Goal: Communication & Community: Answer question/provide support

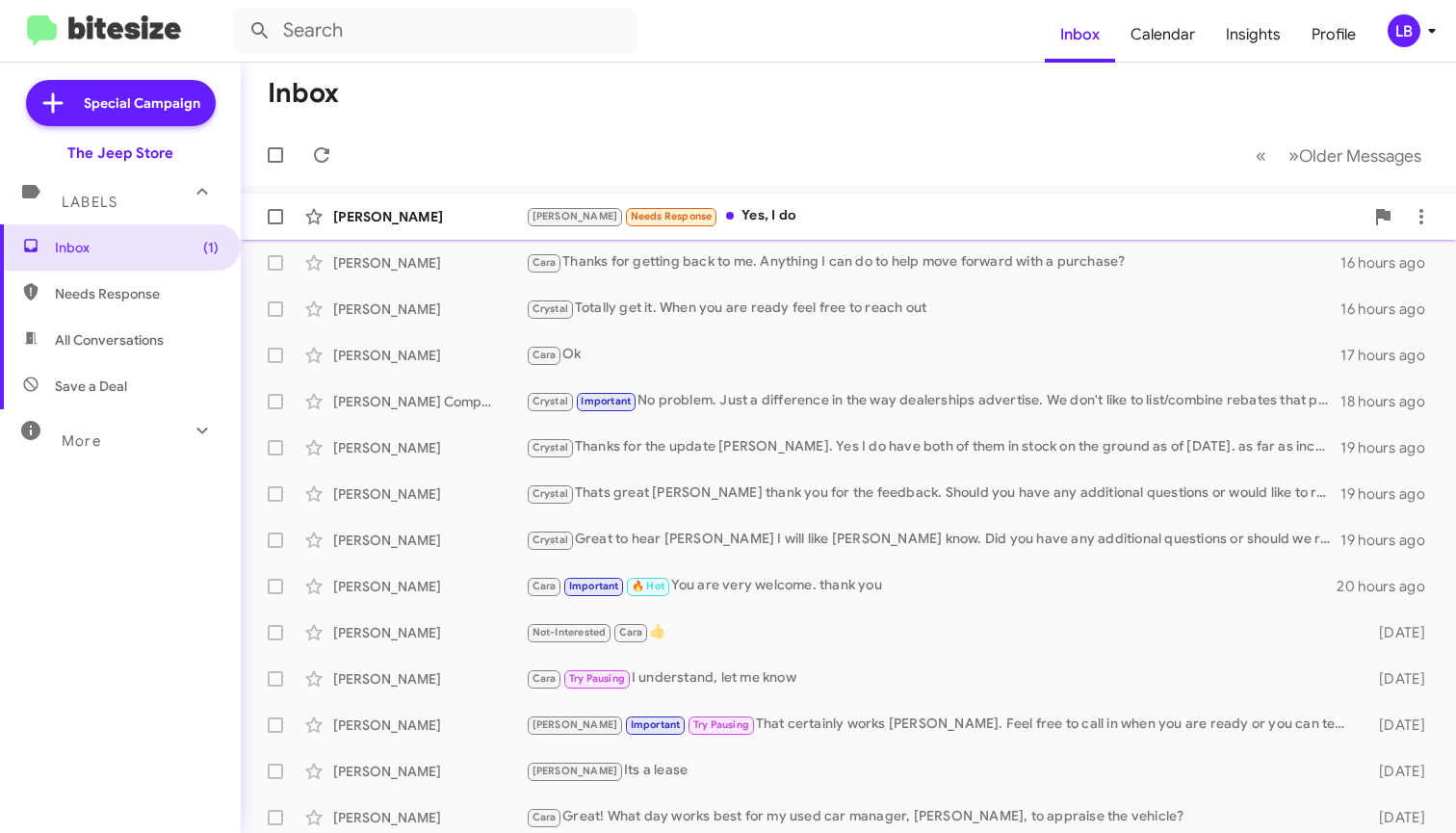
click at [767, 213] on div "[PERSON_NAME] Needs Response Yes, I do" at bounding box center [944, 216] width 838 height 22
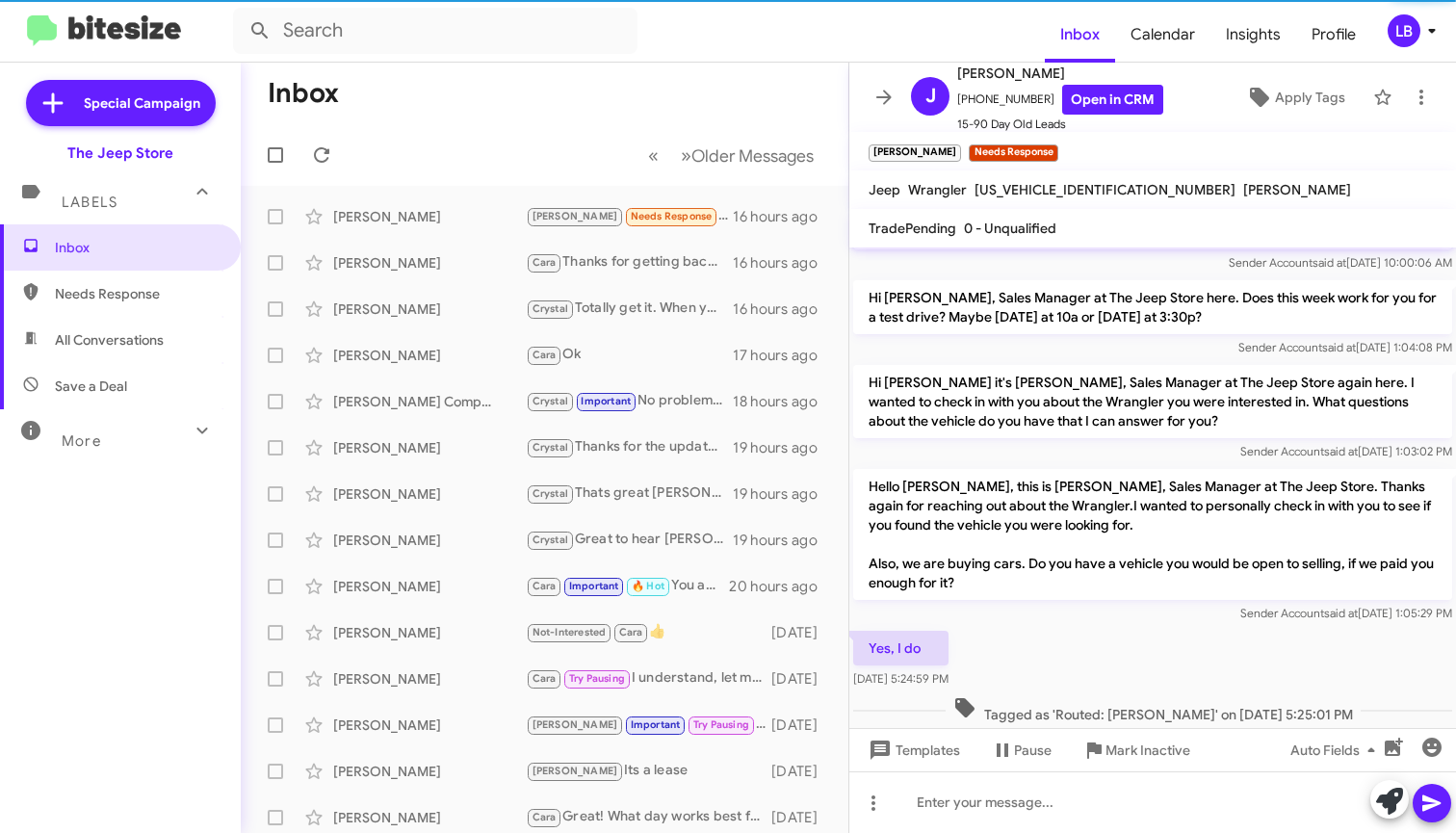
scroll to position [360, 0]
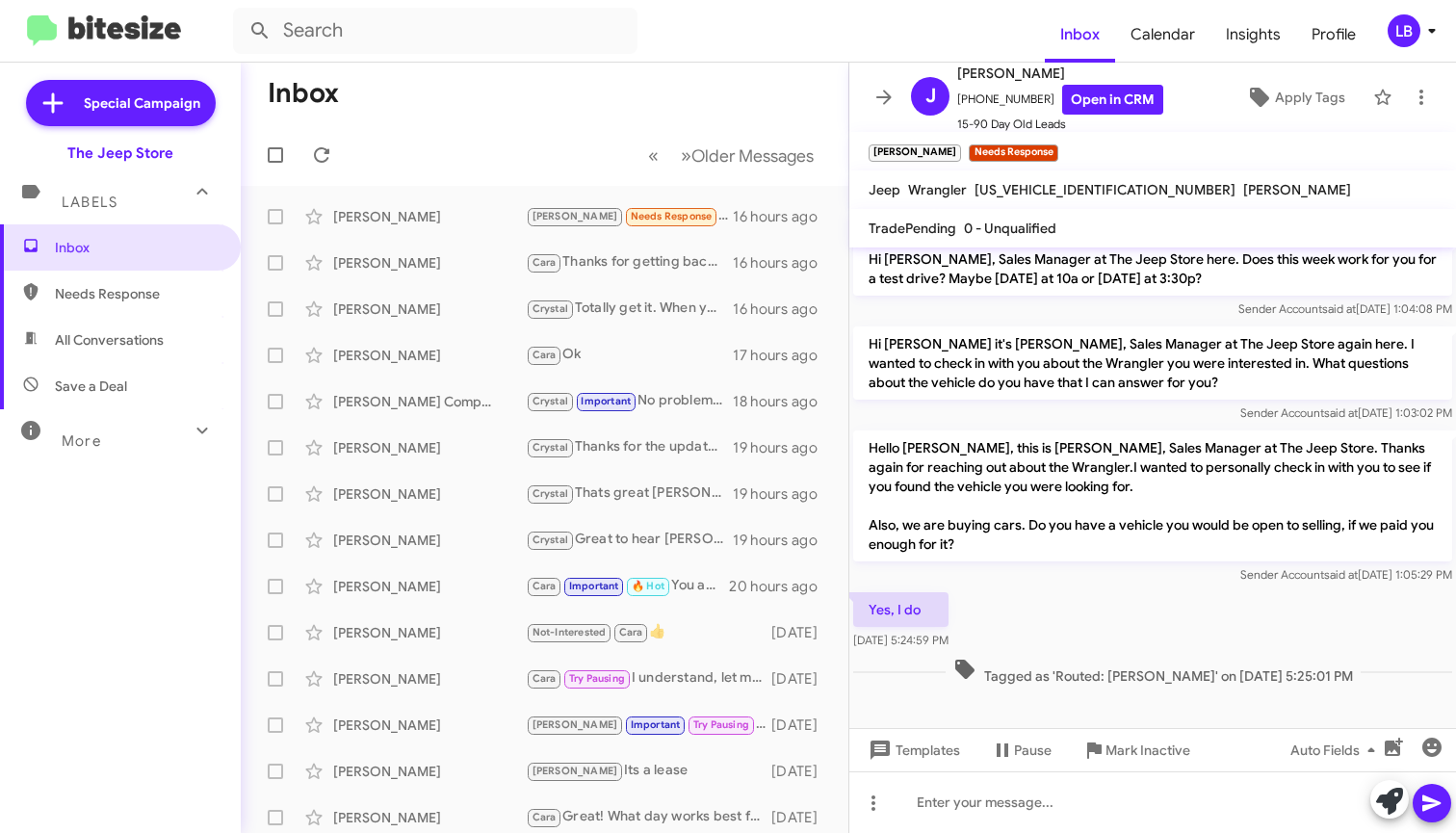
click at [1197, 625] on div "Yes, I do [DATE] 5:24:59 PM" at bounding box center [1152, 621] width 606 height 65
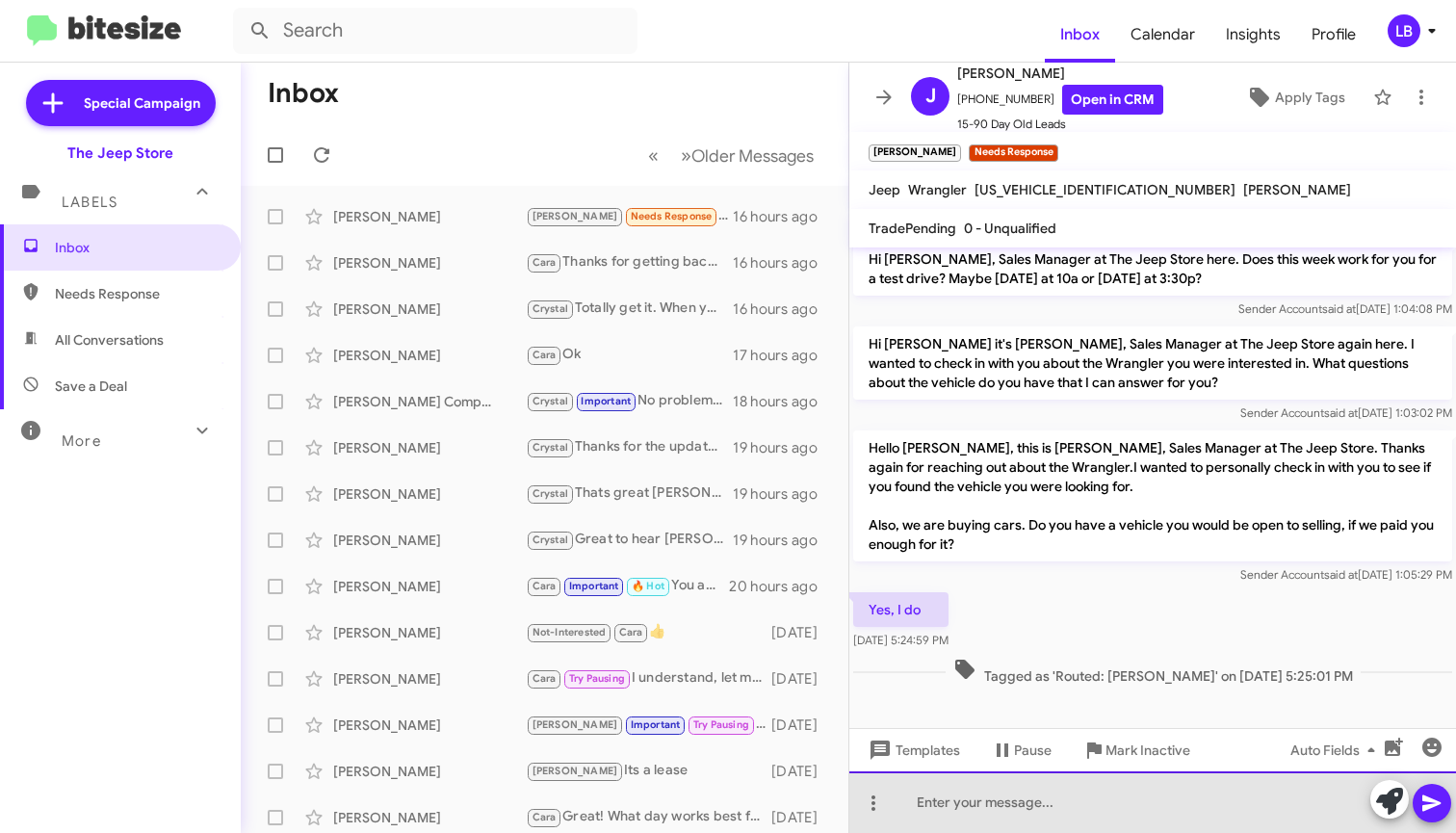
click at [1019, 823] on div at bounding box center [1152, 802] width 606 height 62
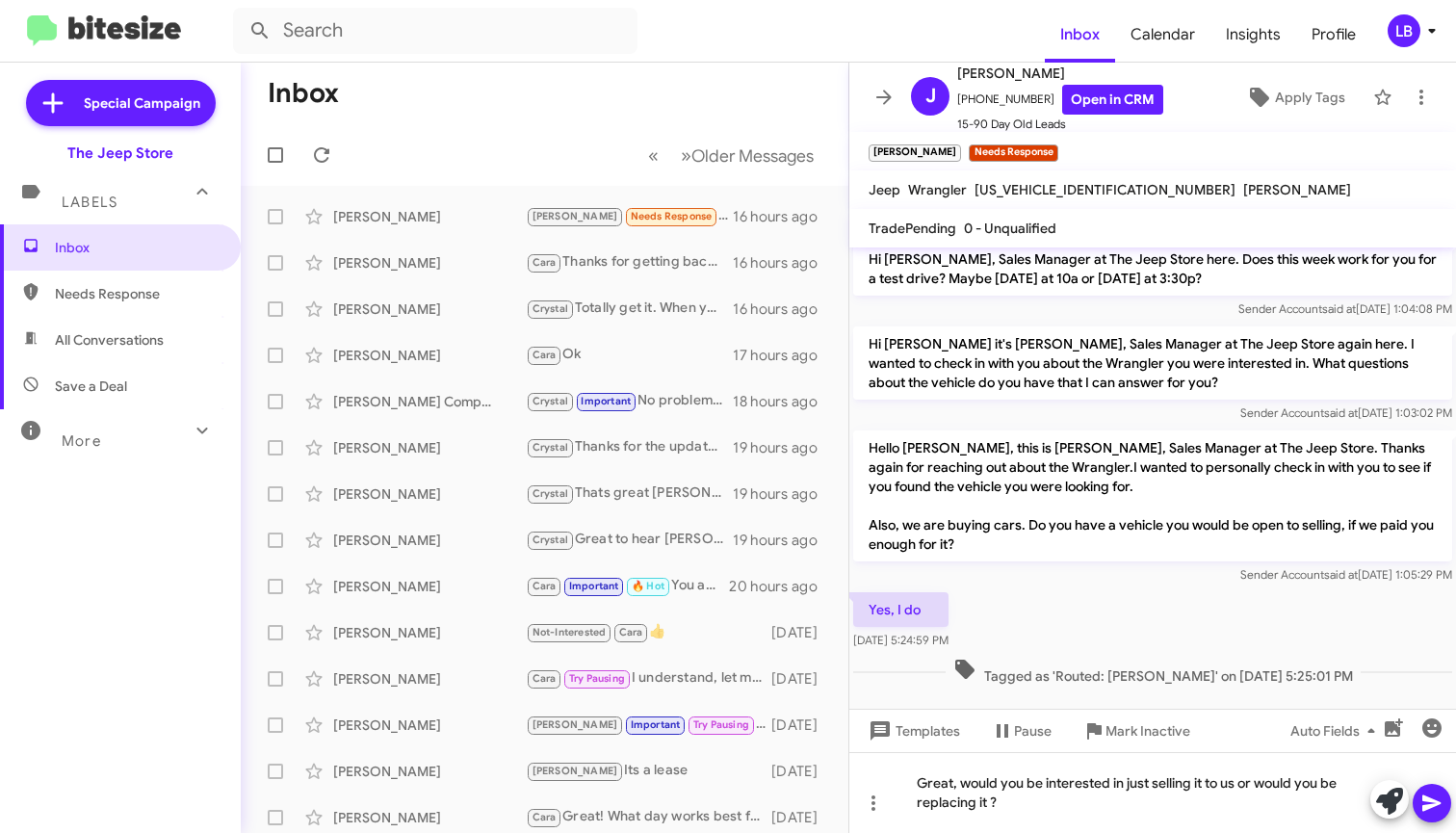
click at [702, 76] on mat-toolbar-row "Inbox" at bounding box center [544, 93] width 607 height 62
click at [388, 53] on input "text" at bounding box center [435, 31] width 404 height 46
type input "732581-9228"
click at [260, 31] on button at bounding box center [259, 31] width 38 height 38
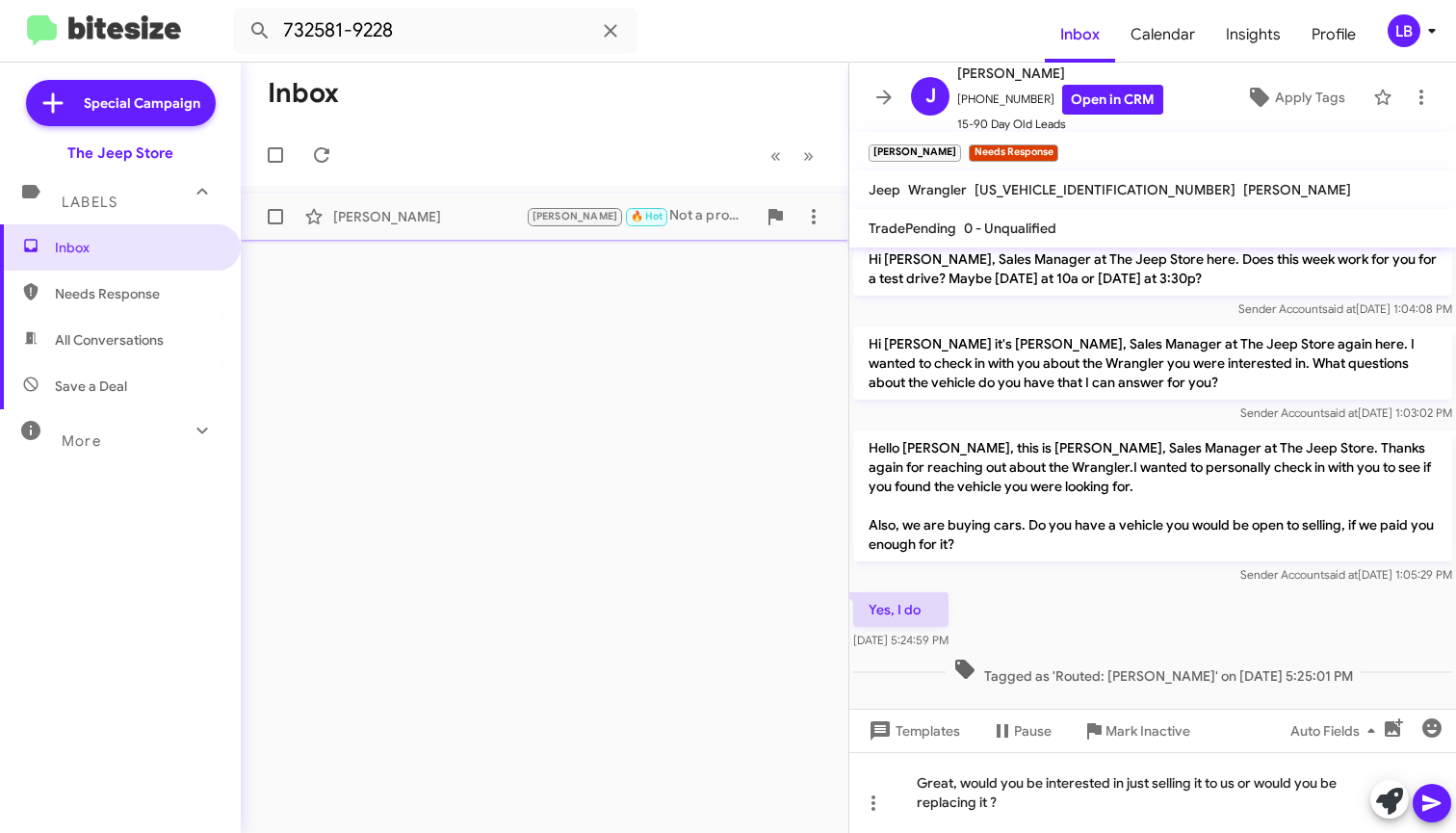
click at [426, 215] on div "[PERSON_NAME]" at bounding box center [429, 217] width 192 height 20
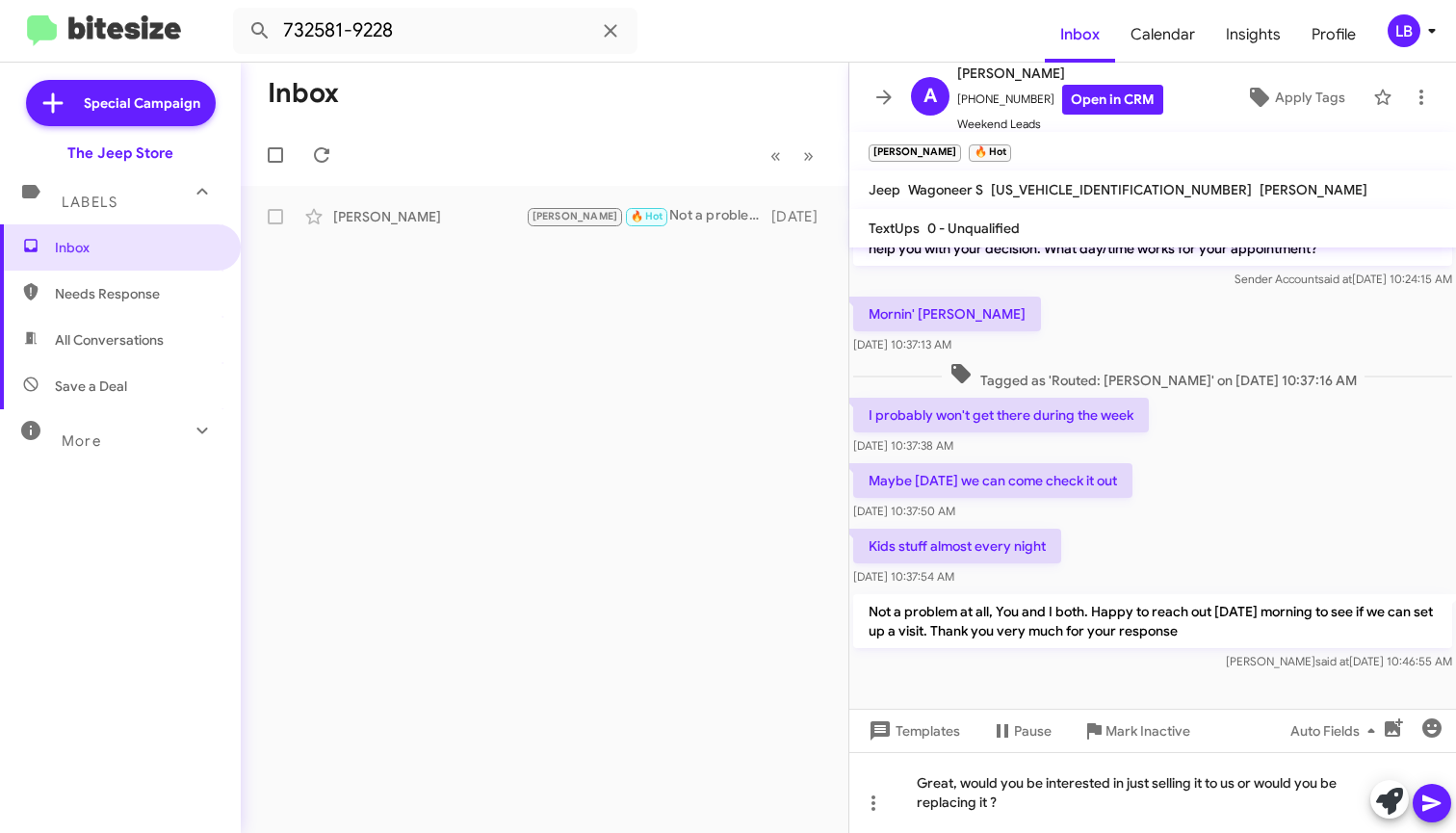
click at [1231, 443] on div "I probably won't get there during the week [DATE] 10:37:38 AM" at bounding box center [1152, 427] width 606 height 65
click at [1153, 495] on div "Maybe [DATE] we can come check it out [DATE] 10:37:50 AM" at bounding box center [1152, 492] width 606 height 65
click at [1069, 813] on div "Great, would you be interested in just selling it to us or would you be replaci…" at bounding box center [1152, 793] width 606 height 81
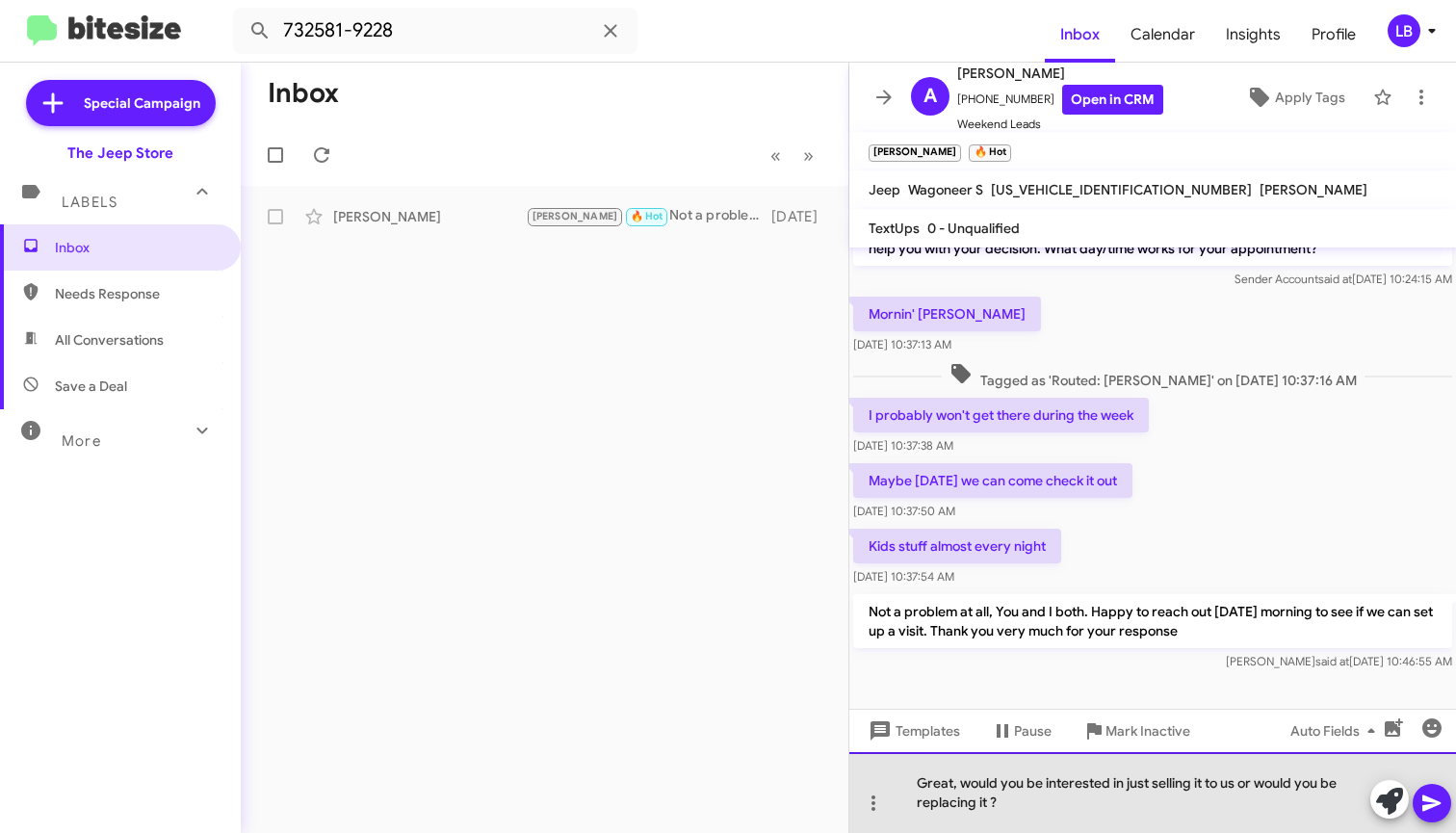
drag, startPoint x: 1070, startPoint y: 806, endPoint x: 876, endPoint y: 750, distance: 201.9
click at [876, 750] on div "Hello [PERSON_NAME] this is [PERSON_NAME], Sales Manager at The Jeep Store. I a…" at bounding box center [1152, 540] width 606 height 586
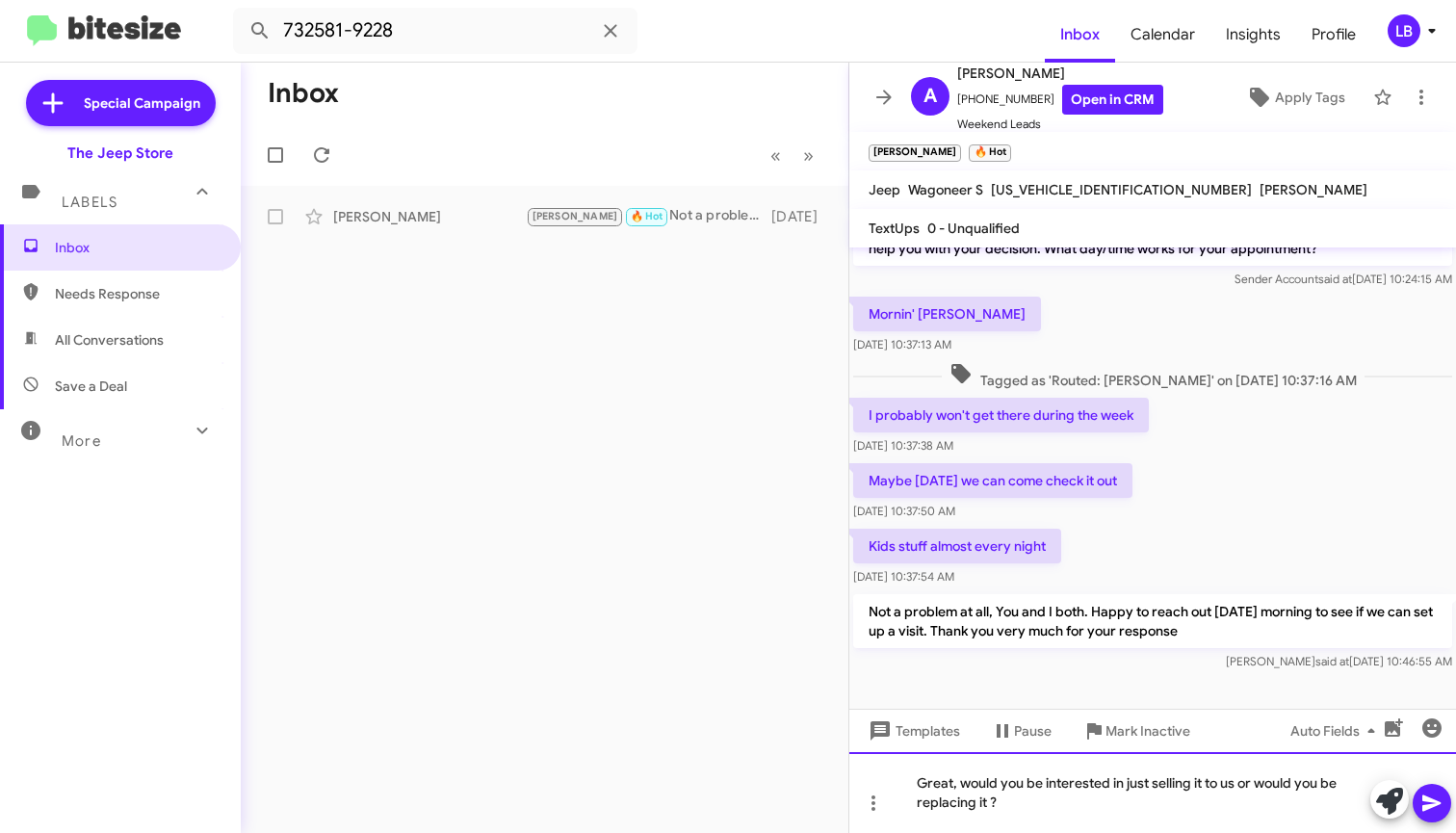
scroll to position [59, 0]
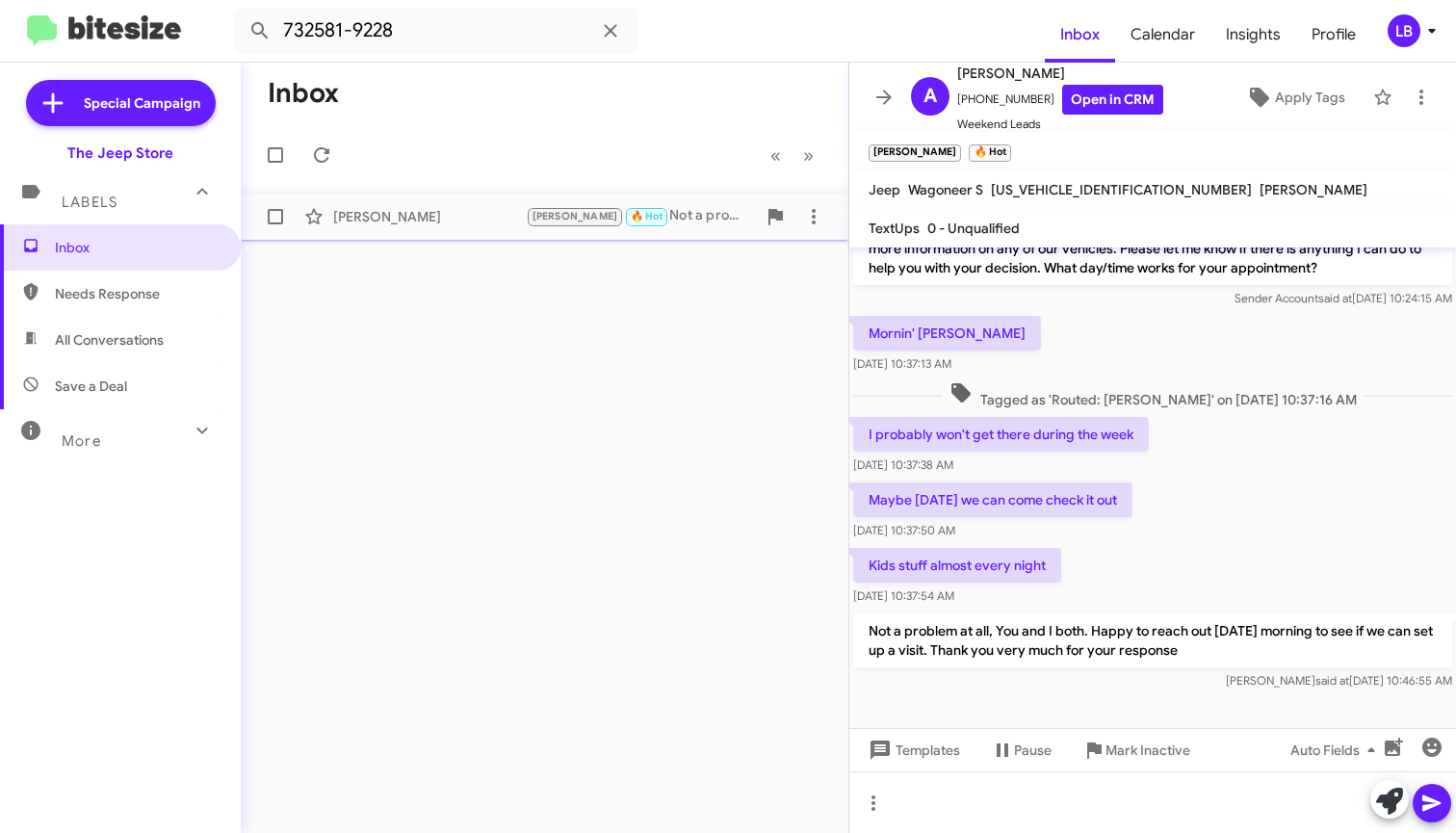
click at [415, 191] on mat-action-list "[PERSON_NAME] [PERSON_NAME] 🔥 Hot Not a problem at all, You and I both. Happy t…" at bounding box center [544, 213] width 607 height 54
click at [420, 202] on div "[PERSON_NAME] [PERSON_NAME] 🔥 Hot Not a problem at all, You and I both. Happy t…" at bounding box center [544, 216] width 577 height 38
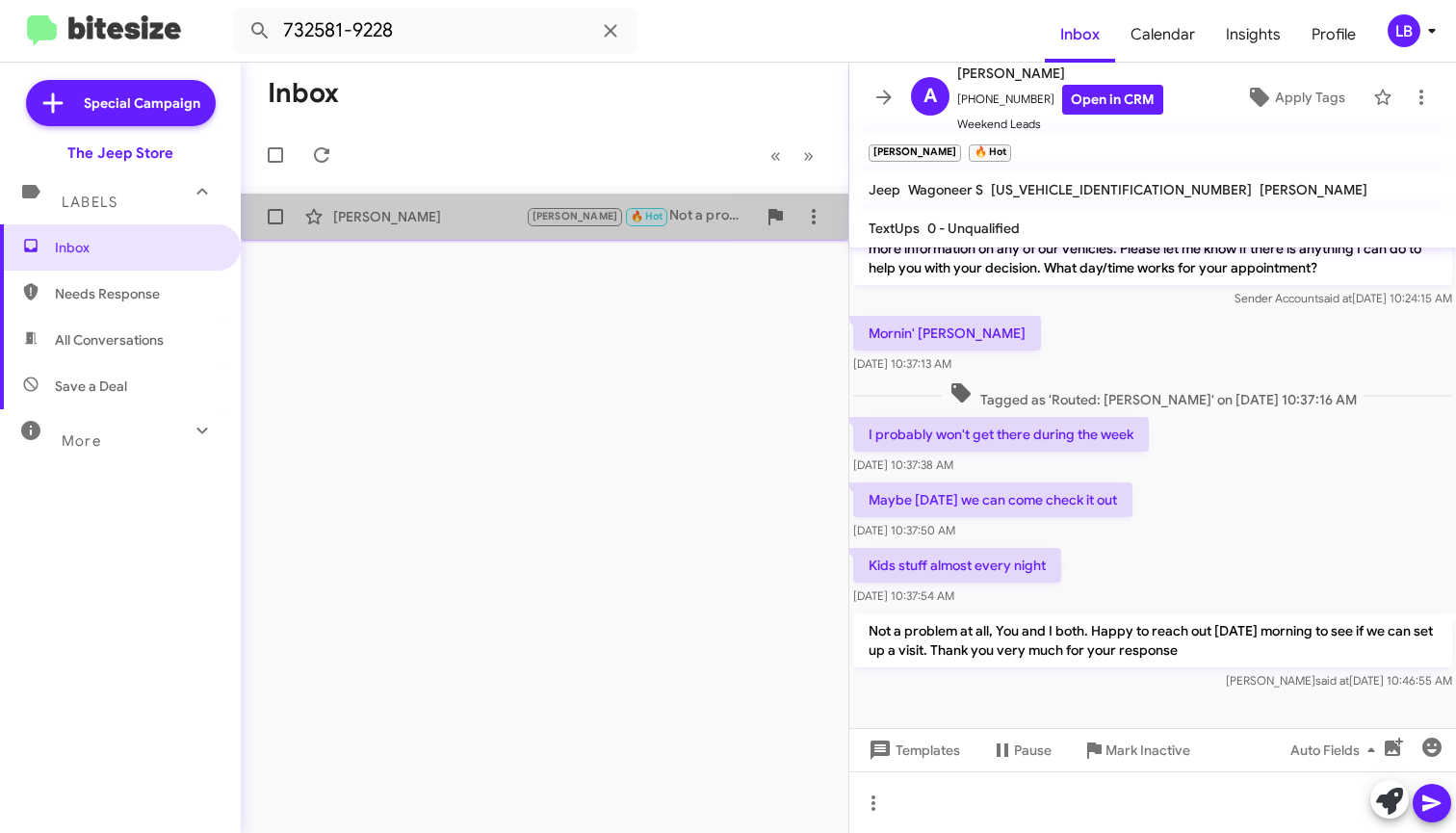
click at [425, 209] on div "[PERSON_NAME]" at bounding box center [429, 217] width 192 height 20
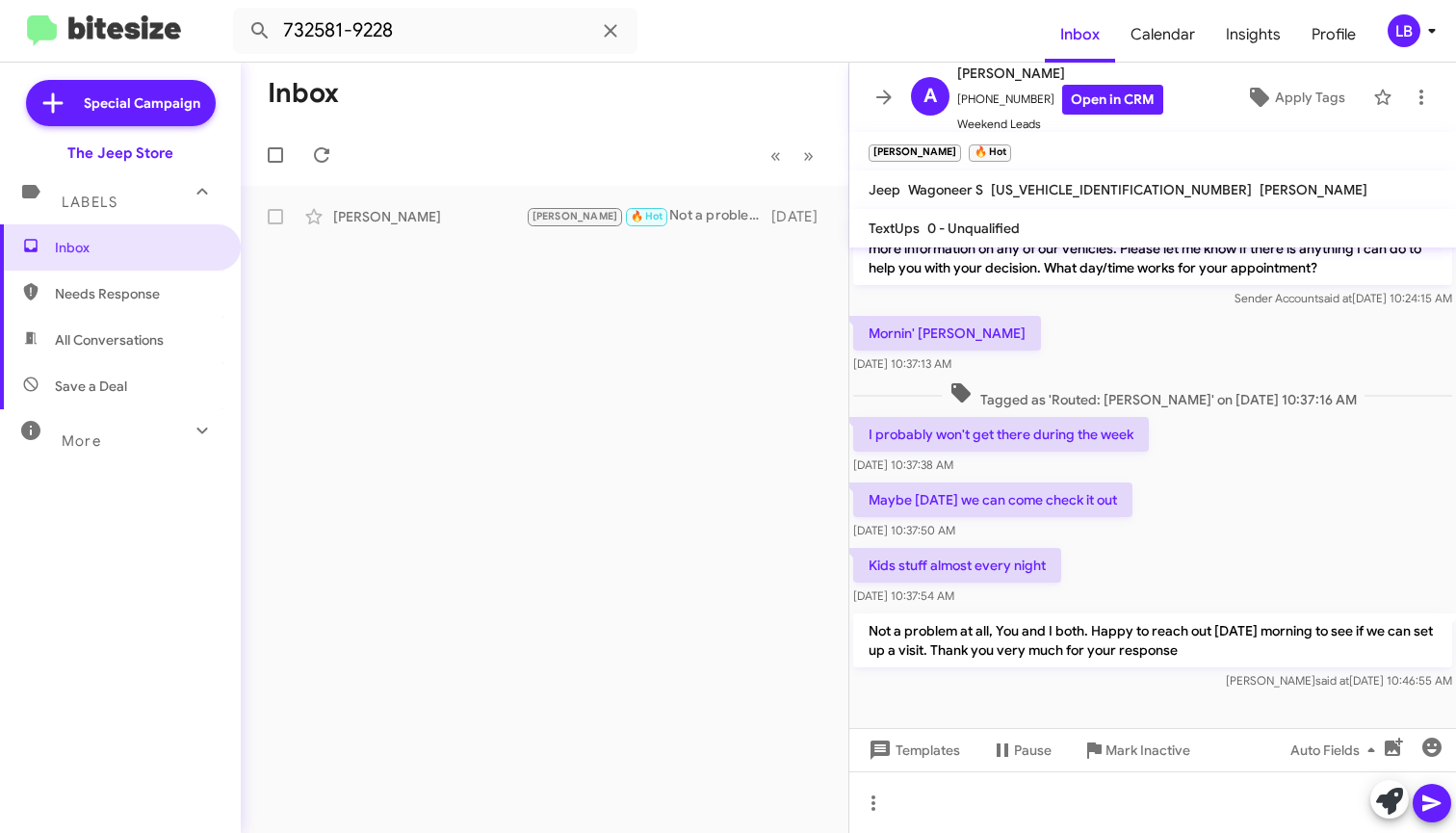
drag, startPoint x: 1141, startPoint y: 546, endPoint x: 1142, endPoint y: 670, distance: 124.0
click at [1141, 547] on div "Kids stuff almost every night [DATE] 10:37:54 AM" at bounding box center [1152, 577] width 606 height 65
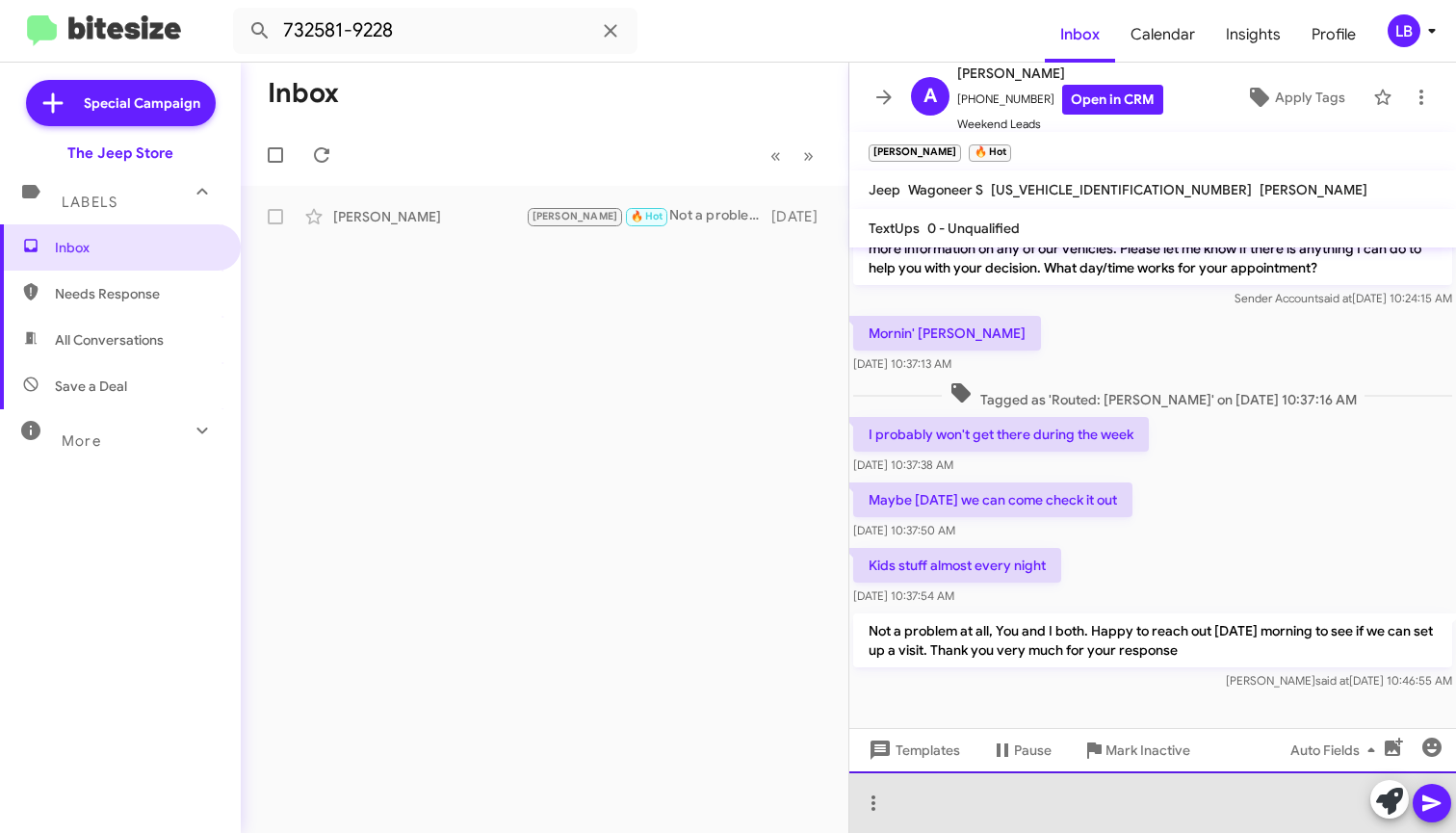
click at [1075, 811] on div at bounding box center [1152, 802] width 606 height 62
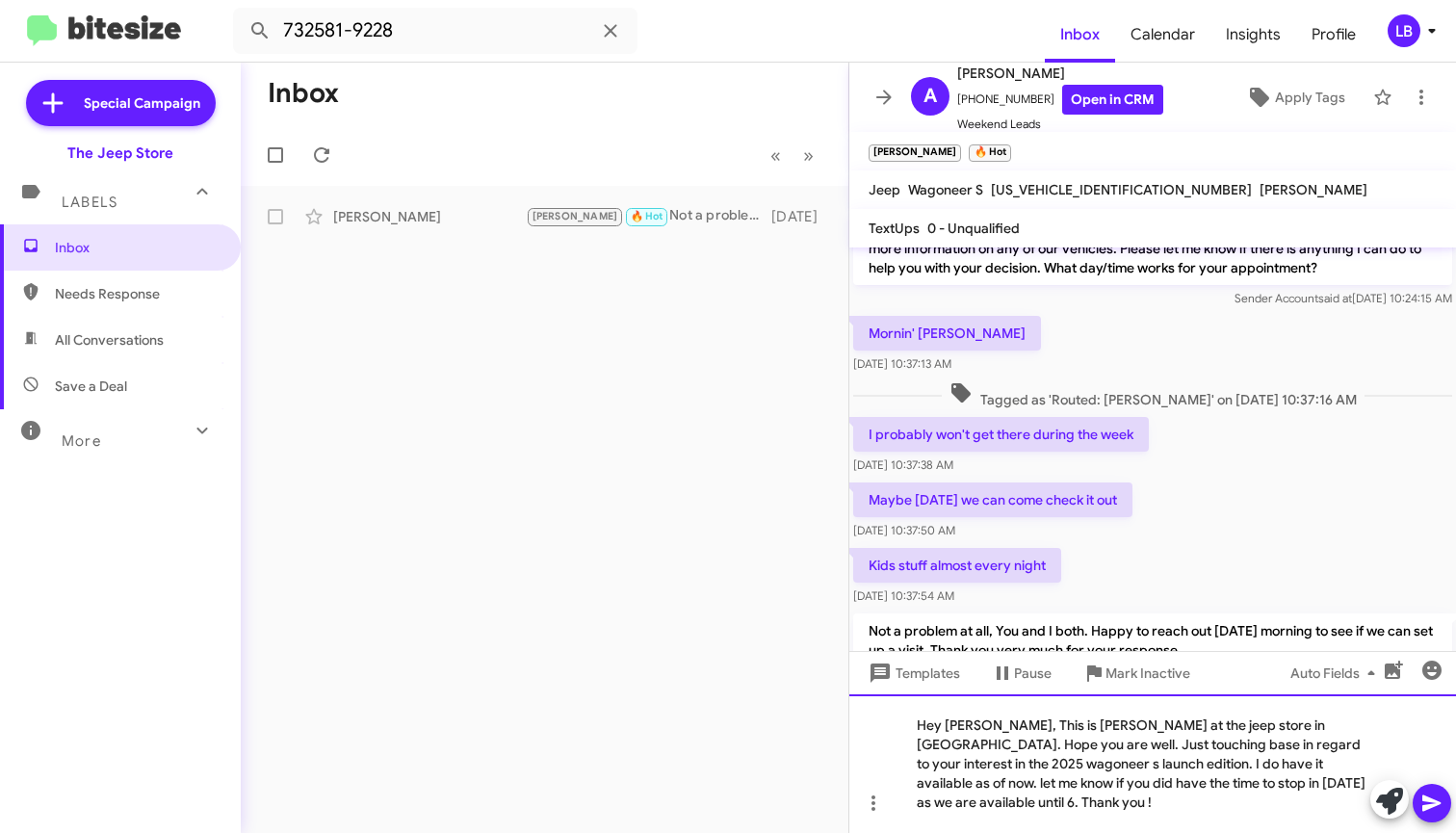
click at [1047, 746] on div "Hey [PERSON_NAME], This is [PERSON_NAME] at the jeep store in [GEOGRAPHIC_DATA]…" at bounding box center [1152, 763] width 606 height 139
click at [1217, 769] on div "Hey [PERSON_NAME], This is [PERSON_NAME] lefthand sales manager at the jeep sto…" at bounding box center [1152, 763] width 606 height 139
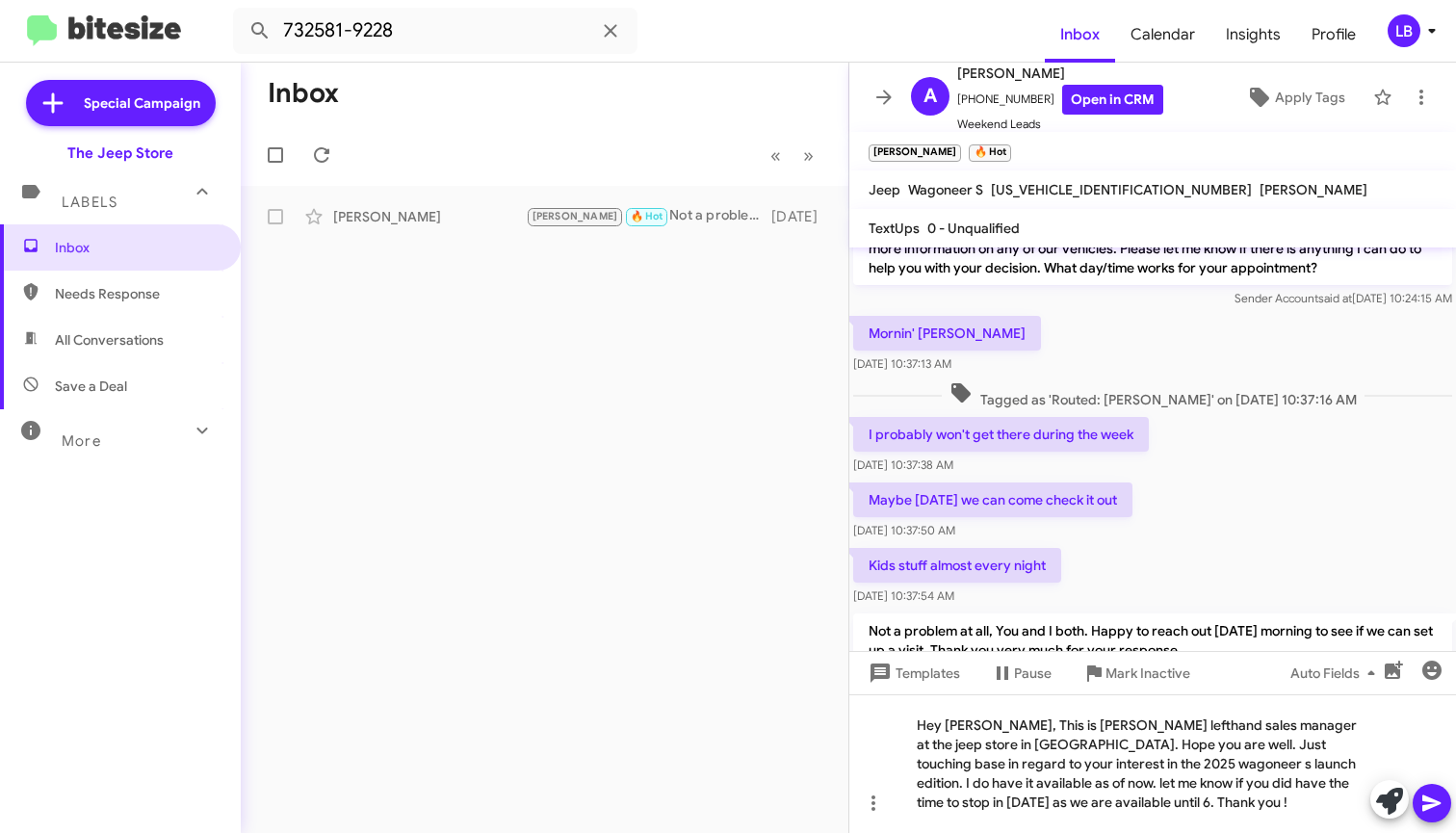
click at [1428, 801] on icon at bounding box center [1431, 803] width 19 height 17
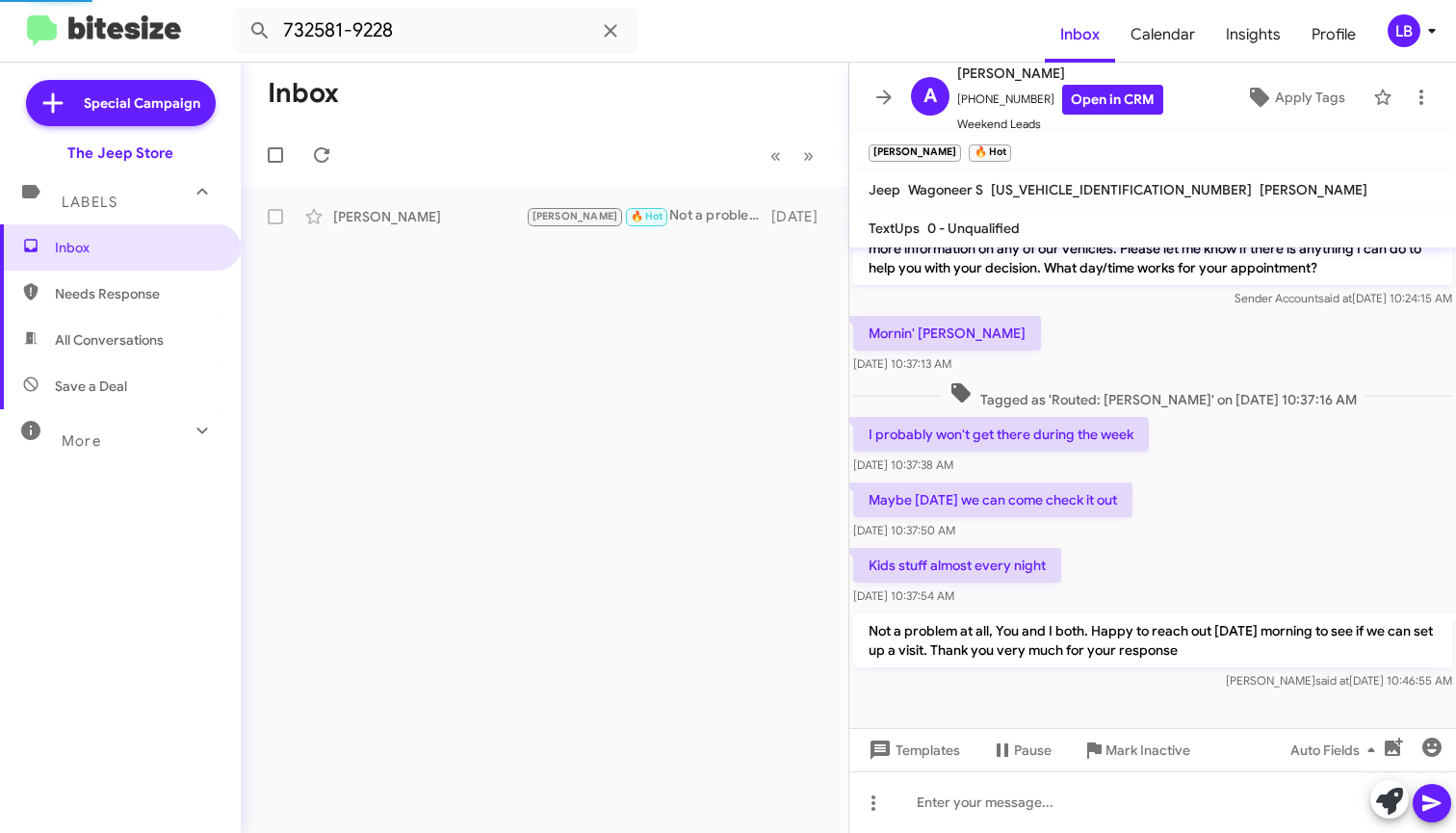
click at [1181, 478] on div "I probably won't get there during the week [DATE] 10:37:38 AM" at bounding box center [1152, 446] width 606 height 65
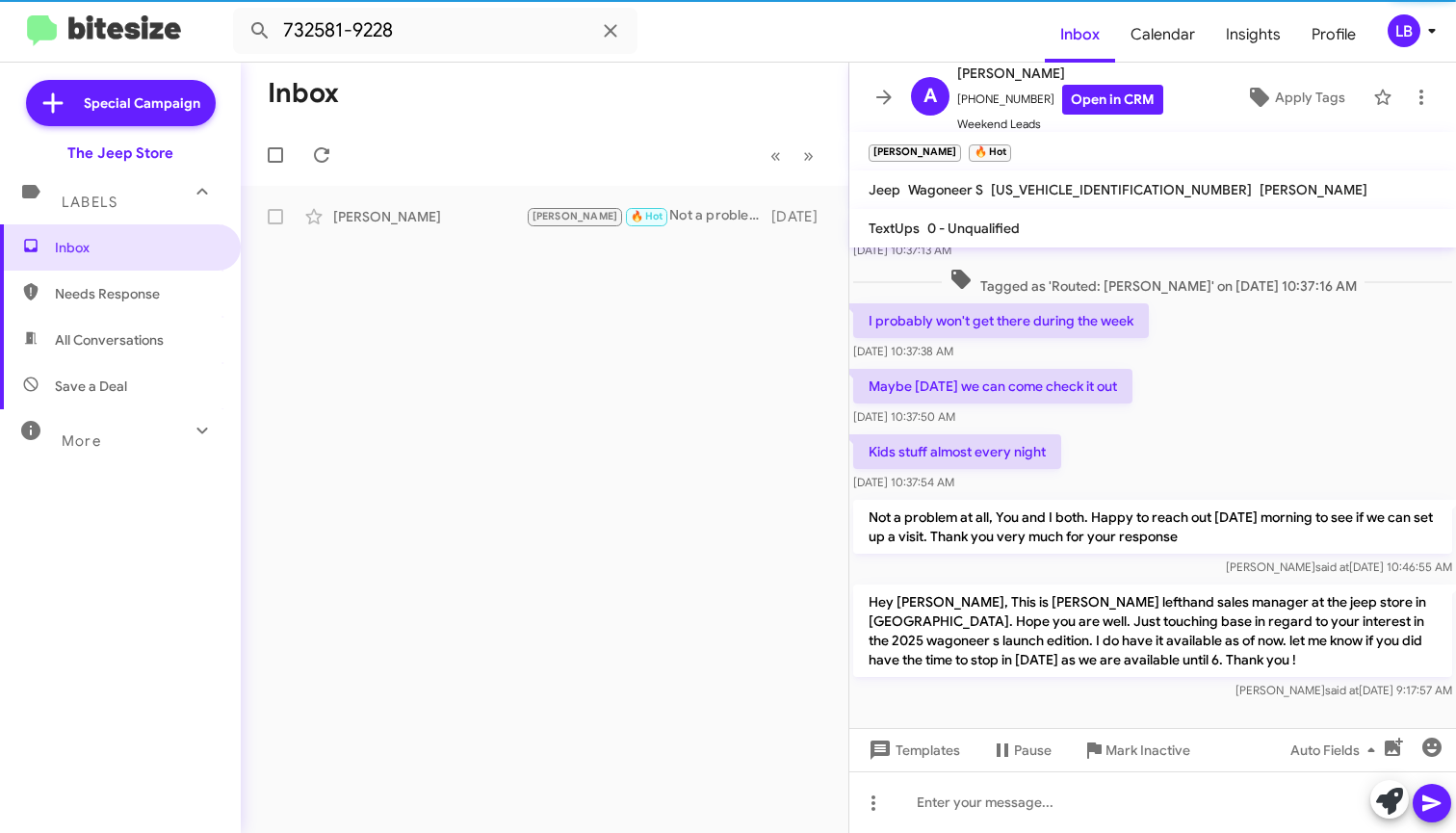
scroll to position [187, 0]
